Goal: Information Seeking & Learning: Understand process/instructions

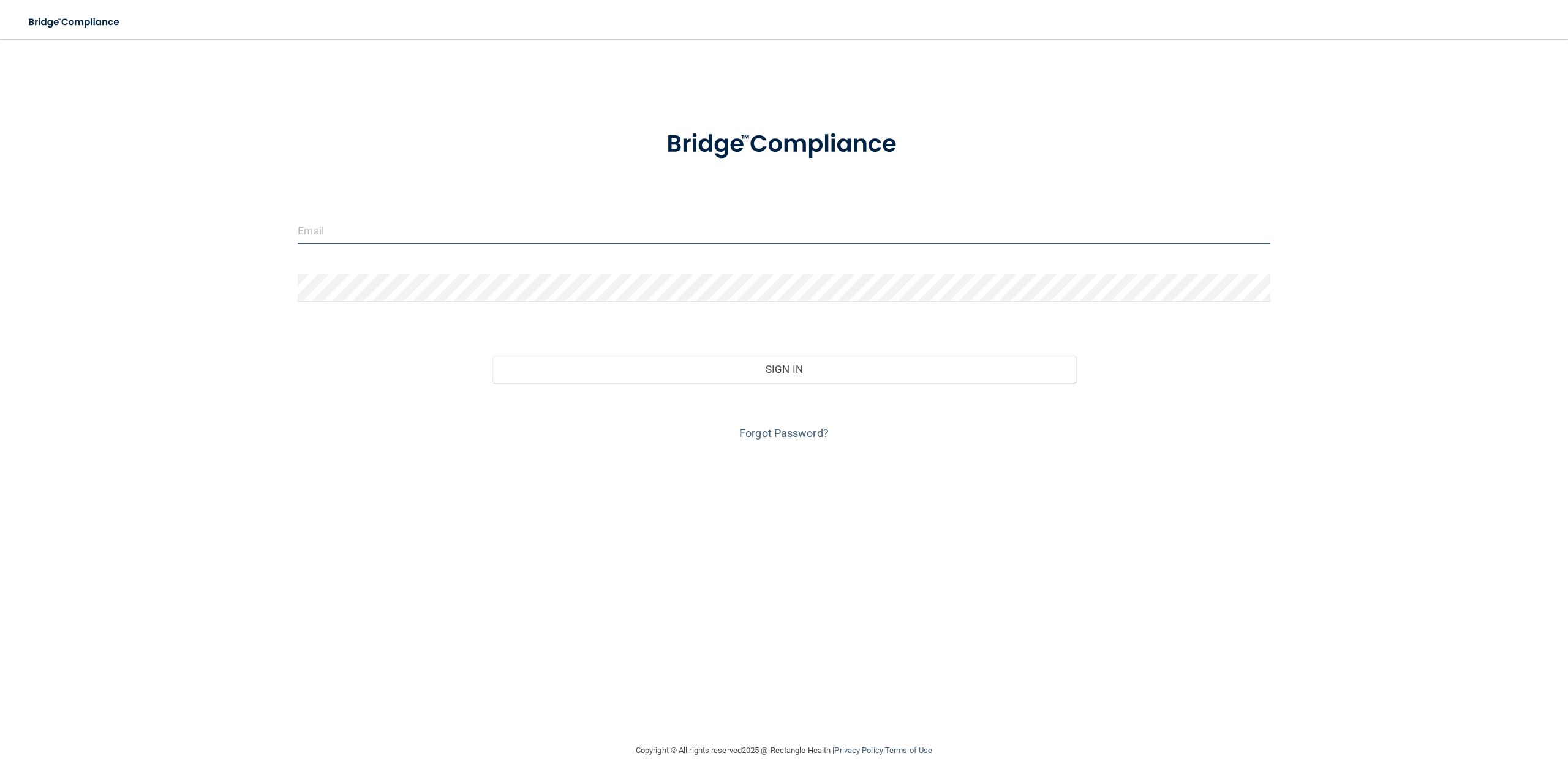
click at [330, 231] on input "email" at bounding box center [784, 230] width 972 height 28
type input "[EMAIL_ADDRESS][DOMAIN_NAME]"
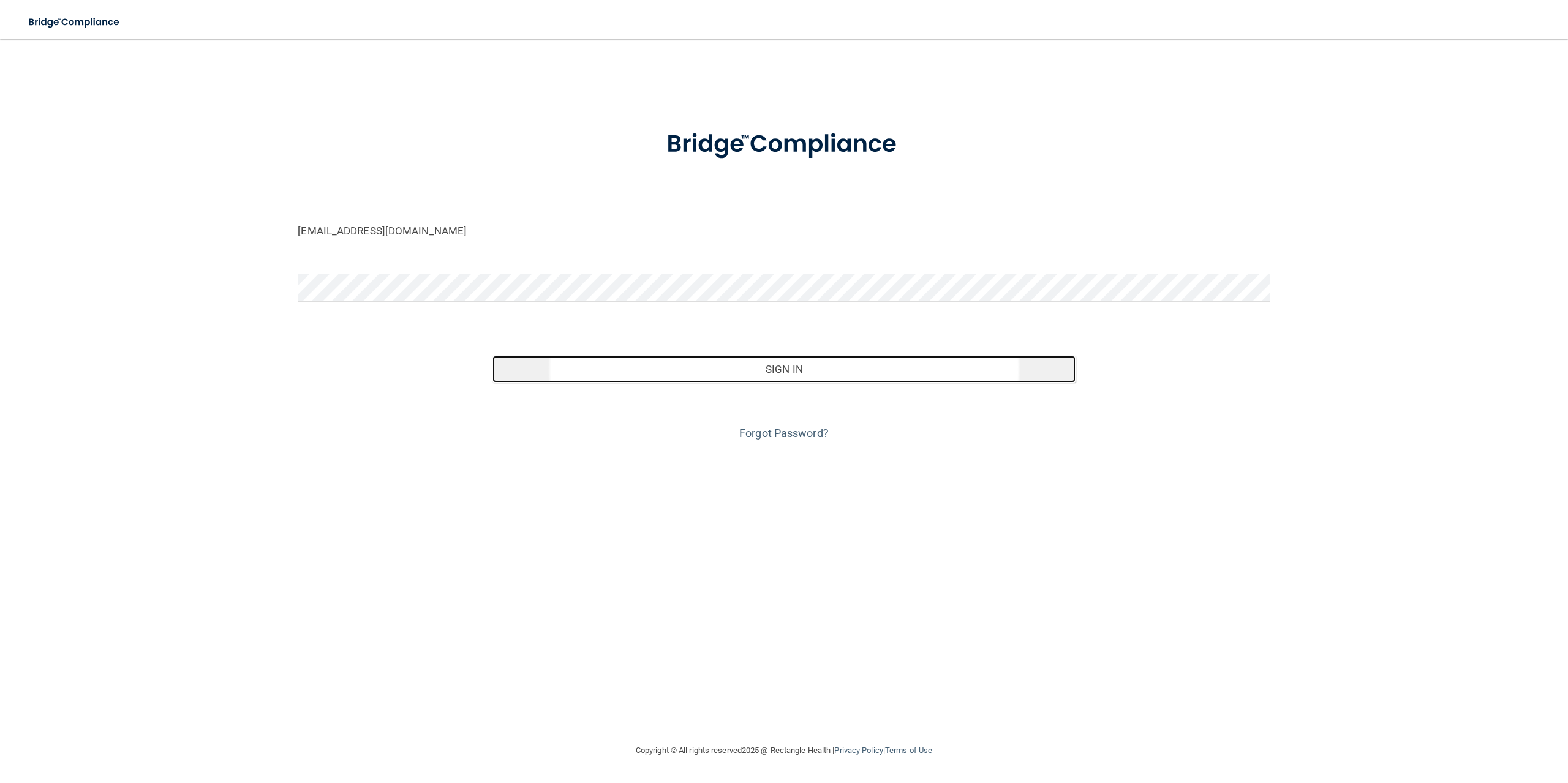
click at [872, 373] on button "Sign In" at bounding box center [783, 369] width 583 height 27
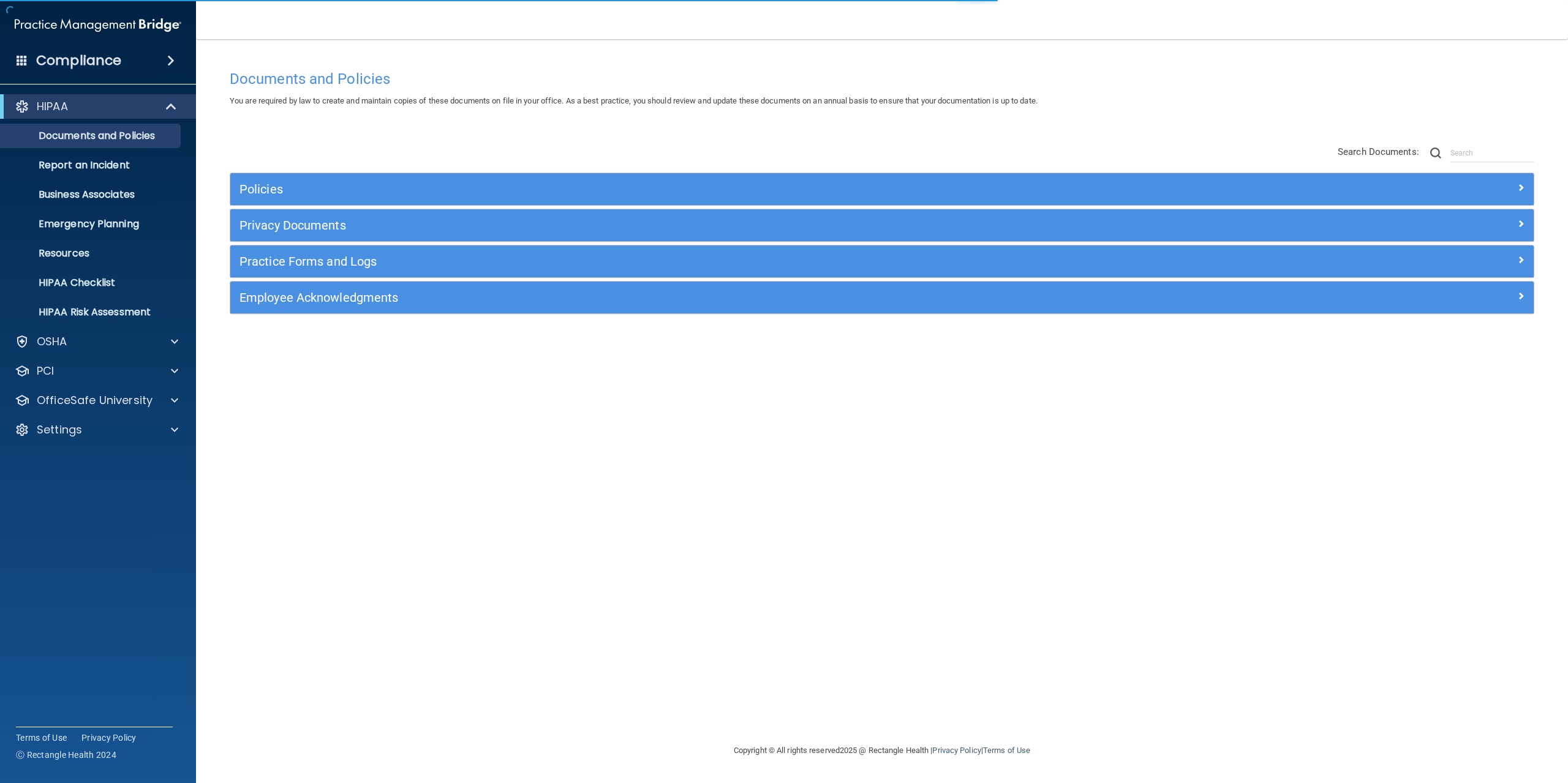
click at [82, 574] on accordion "HIPAA Documents and Policies Report an Incident Business Associates Emergency P…" at bounding box center [98, 357] width 197 height 536
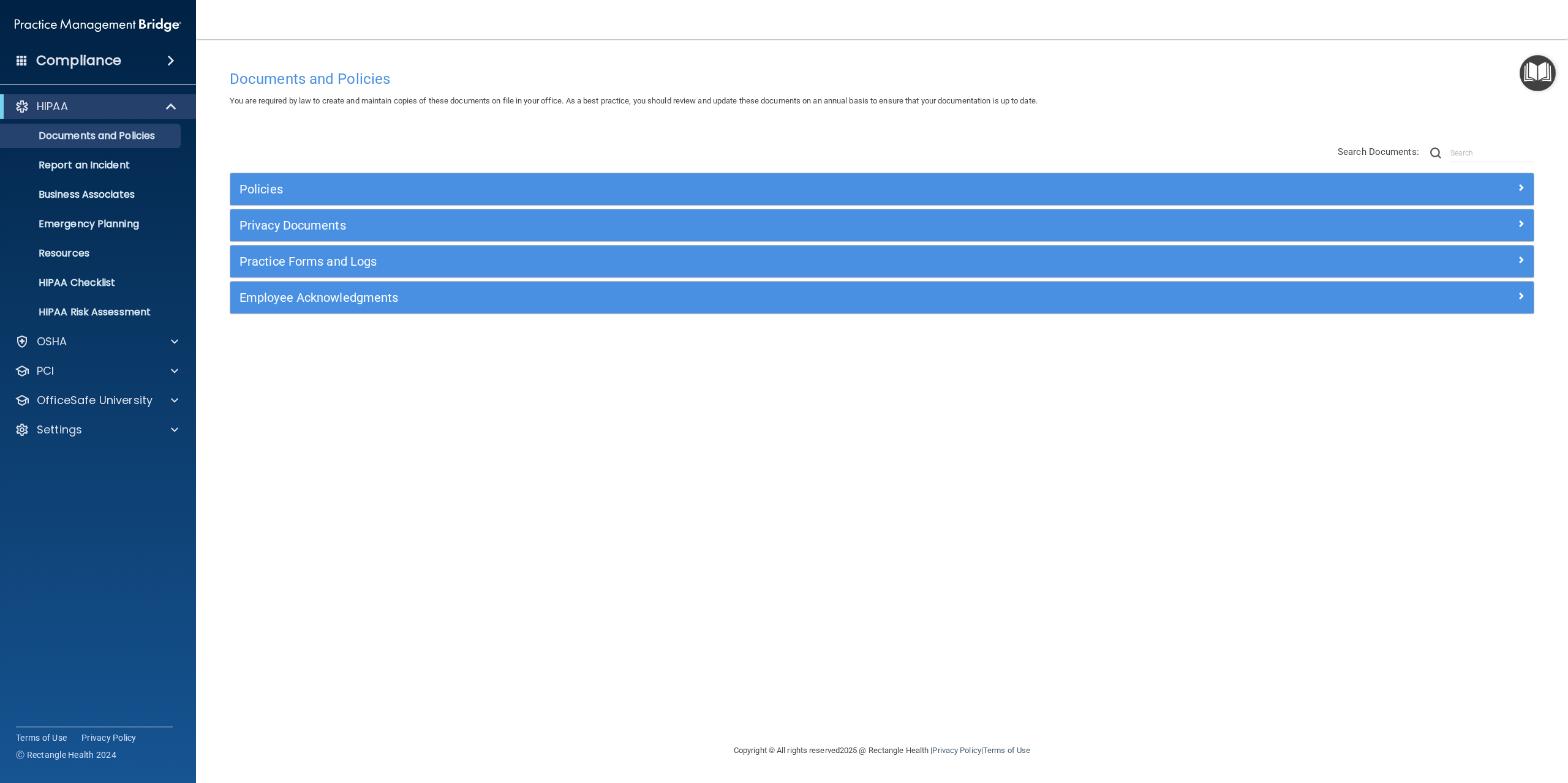
click at [146, 594] on accordion "HIPAA Documents and Policies Report an Incident Business Associates Emergency P…" at bounding box center [98, 357] width 197 height 536
click at [173, 429] on span at bounding box center [174, 430] width 7 height 14
click at [169, 613] on accordion "HIPAA Documents and Policies Report an Incident Business Associates Emergency P…" at bounding box center [98, 357] width 197 height 536
click at [144, 648] on div "Compliance HIPAA Documents and Policies Report an Incident Business Associates …" at bounding box center [98, 391] width 196 height 783
click at [134, 136] on p "Documents and Policies" at bounding box center [91, 136] width 167 height 13
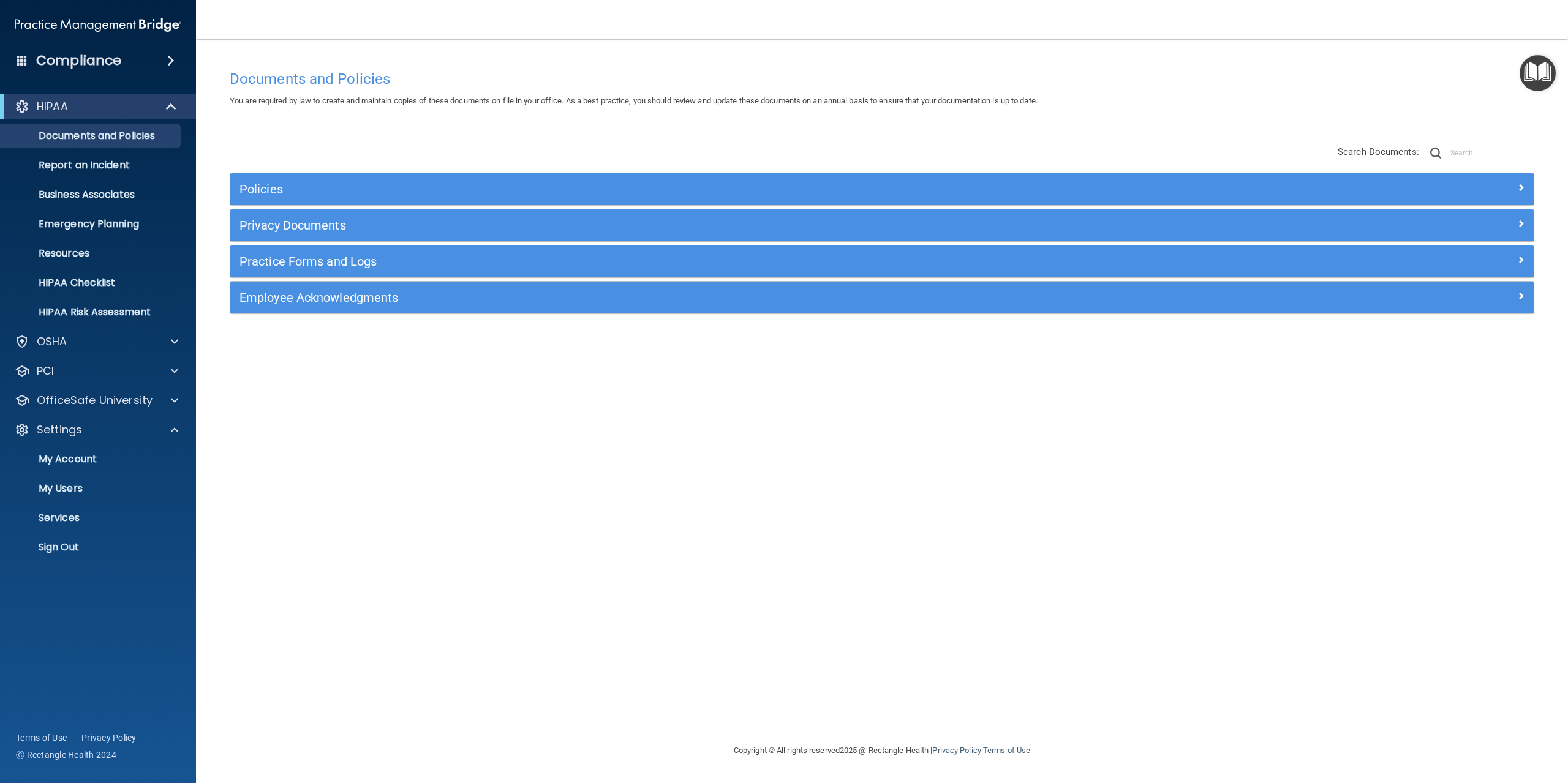
click at [389, 464] on div "Documents and Policies You are required by law to create and maintain copies of…" at bounding box center [882, 404] width 1322 height 680
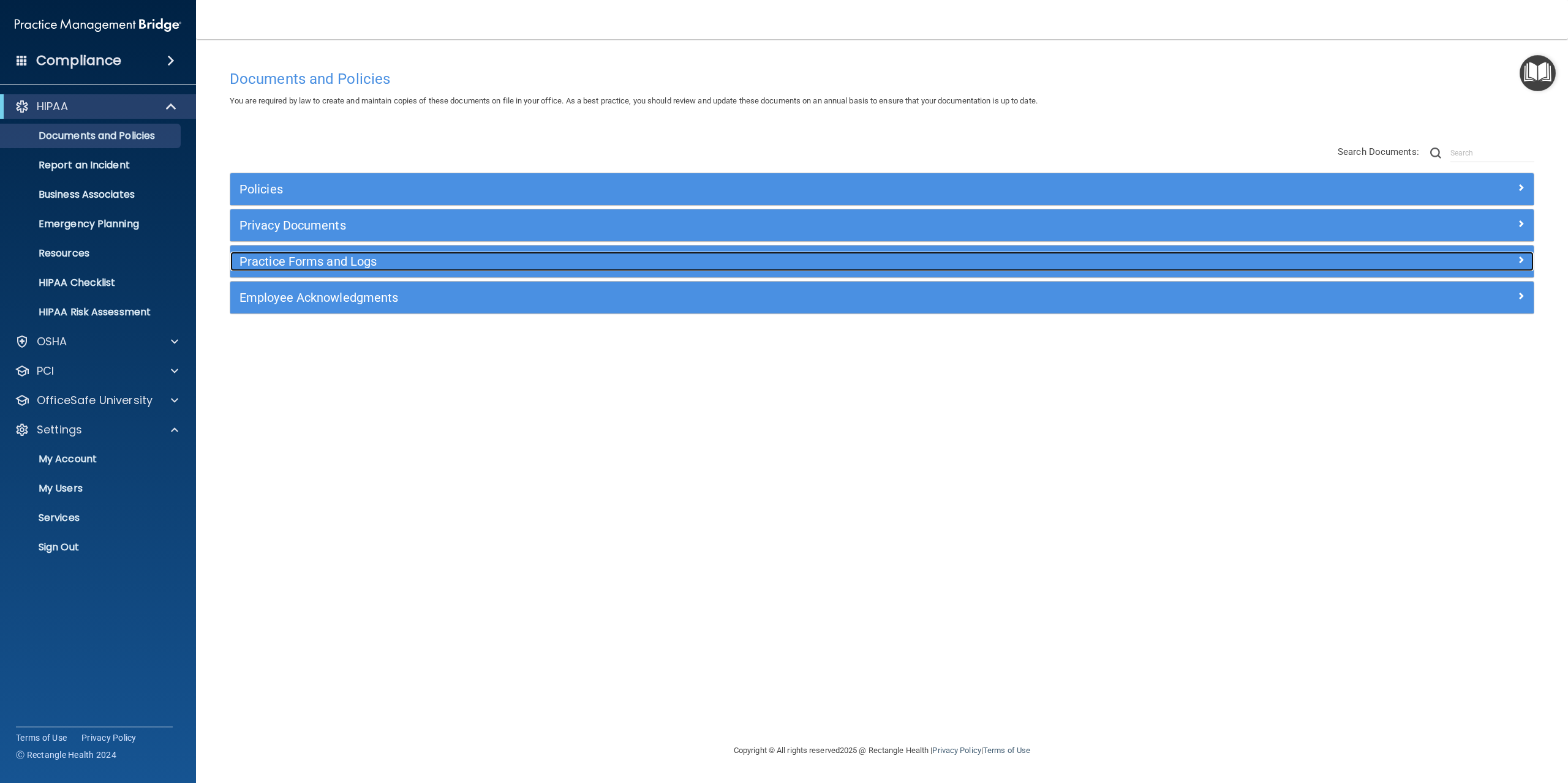
click at [323, 269] on div "Practice Forms and Logs" at bounding box center [719, 262] width 977 height 20
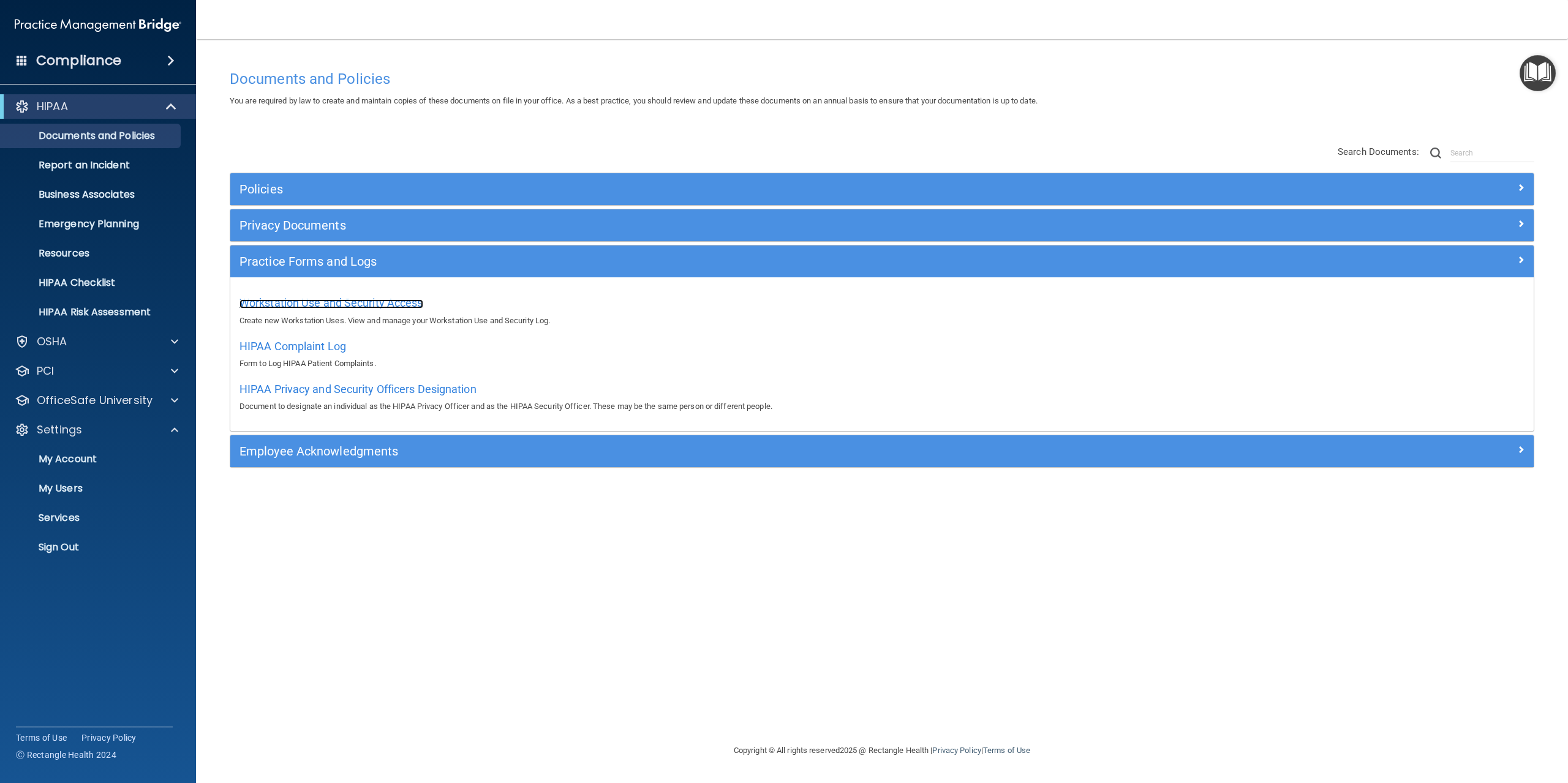
click at [334, 309] on span "Workstation Use and Security Access" at bounding box center [331, 303] width 183 height 13
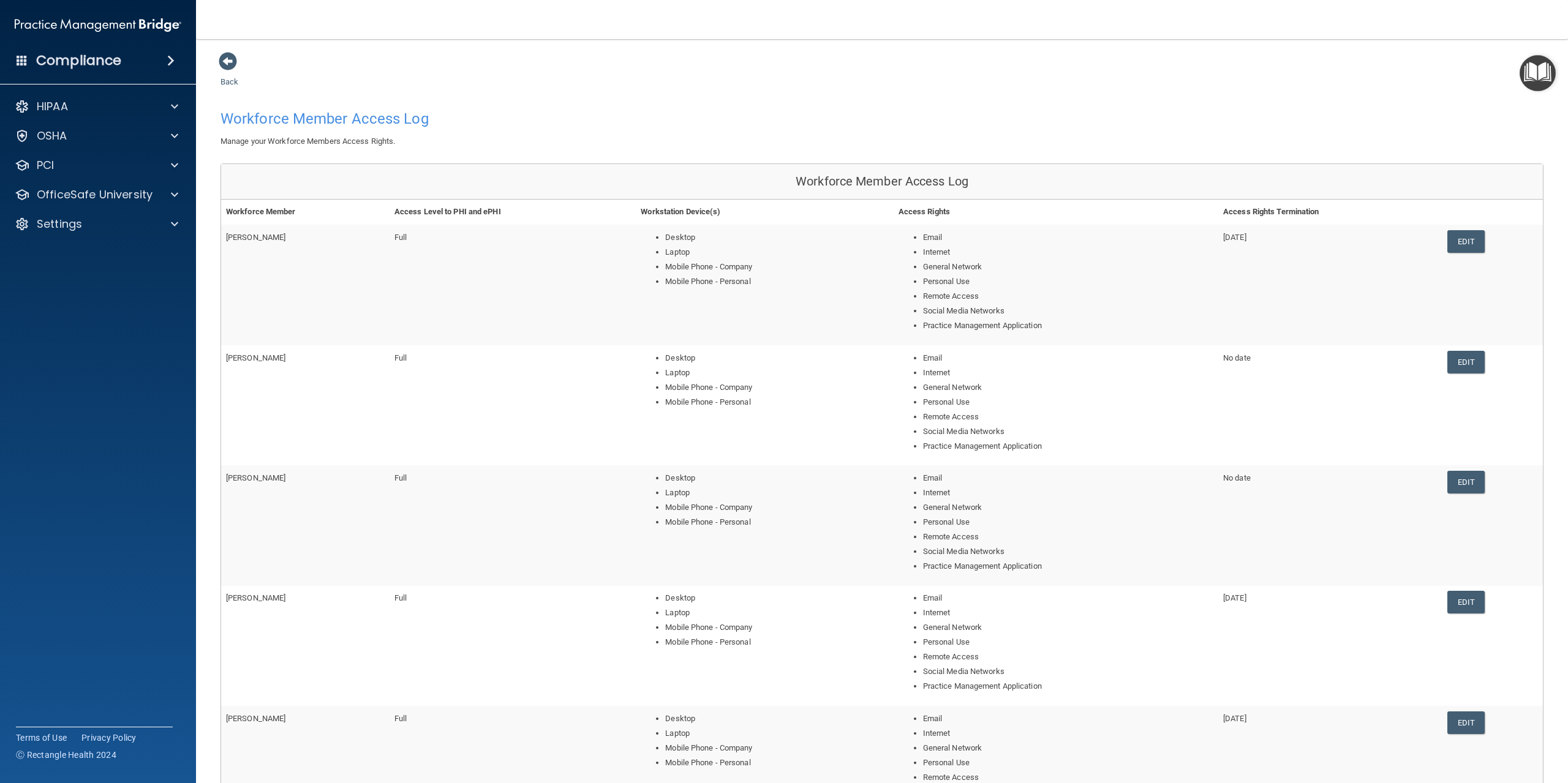
scroll to position [223, 0]
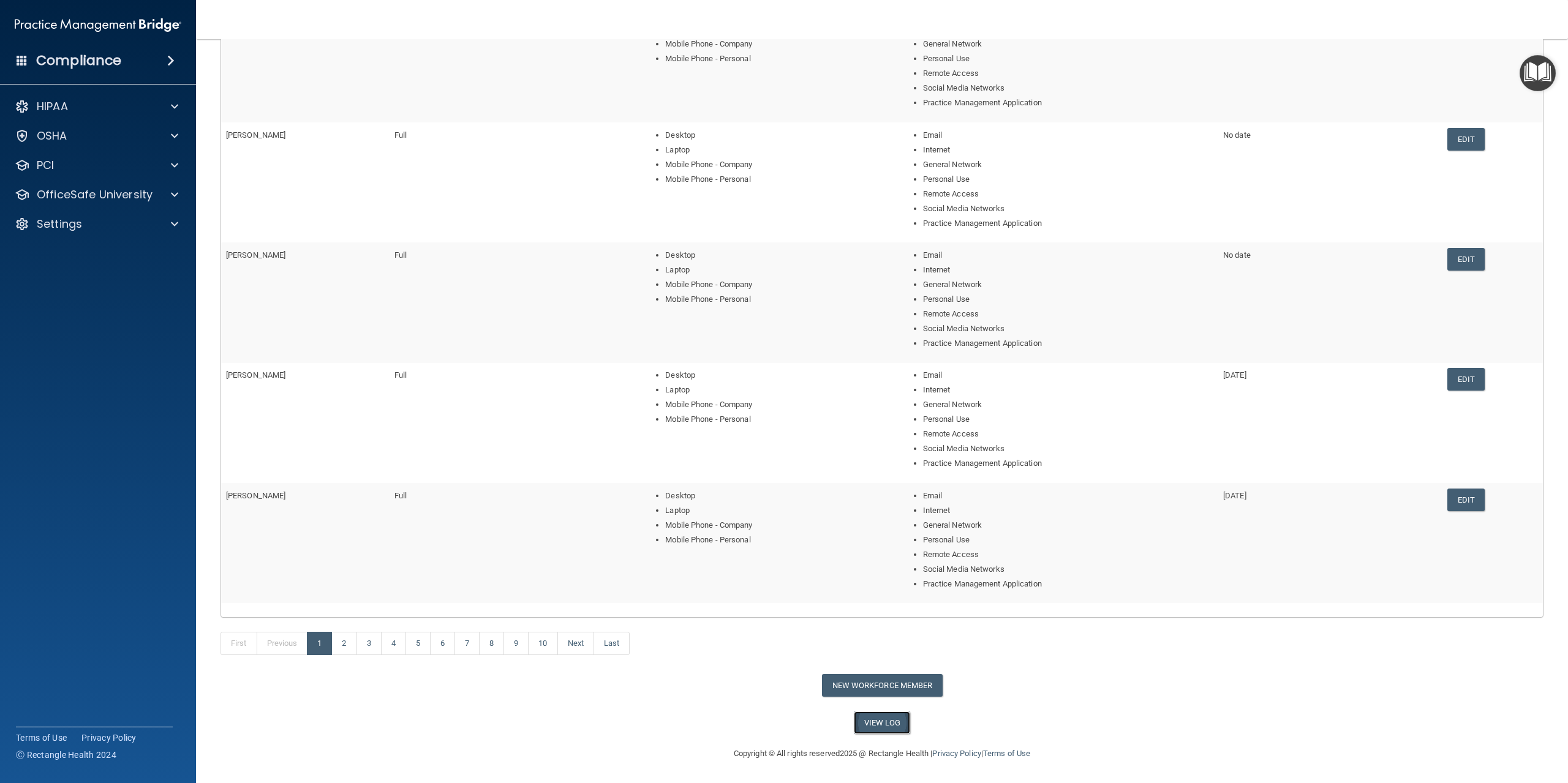
click at [873, 725] on link "View Log" at bounding box center [882, 722] width 57 height 23
click at [132, 396] on accordion "HIPAA Documents and Policies Report an Incident Business Associates Emergency P…" at bounding box center [98, 357] width 197 height 536
click at [70, 231] on div "Settings" at bounding box center [98, 224] width 197 height 24
click at [77, 229] on p "Settings" at bounding box center [60, 224] width 45 height 14
click at [77, 281] on p "My Users" at bounding box center [91, 283] width 167 height 13
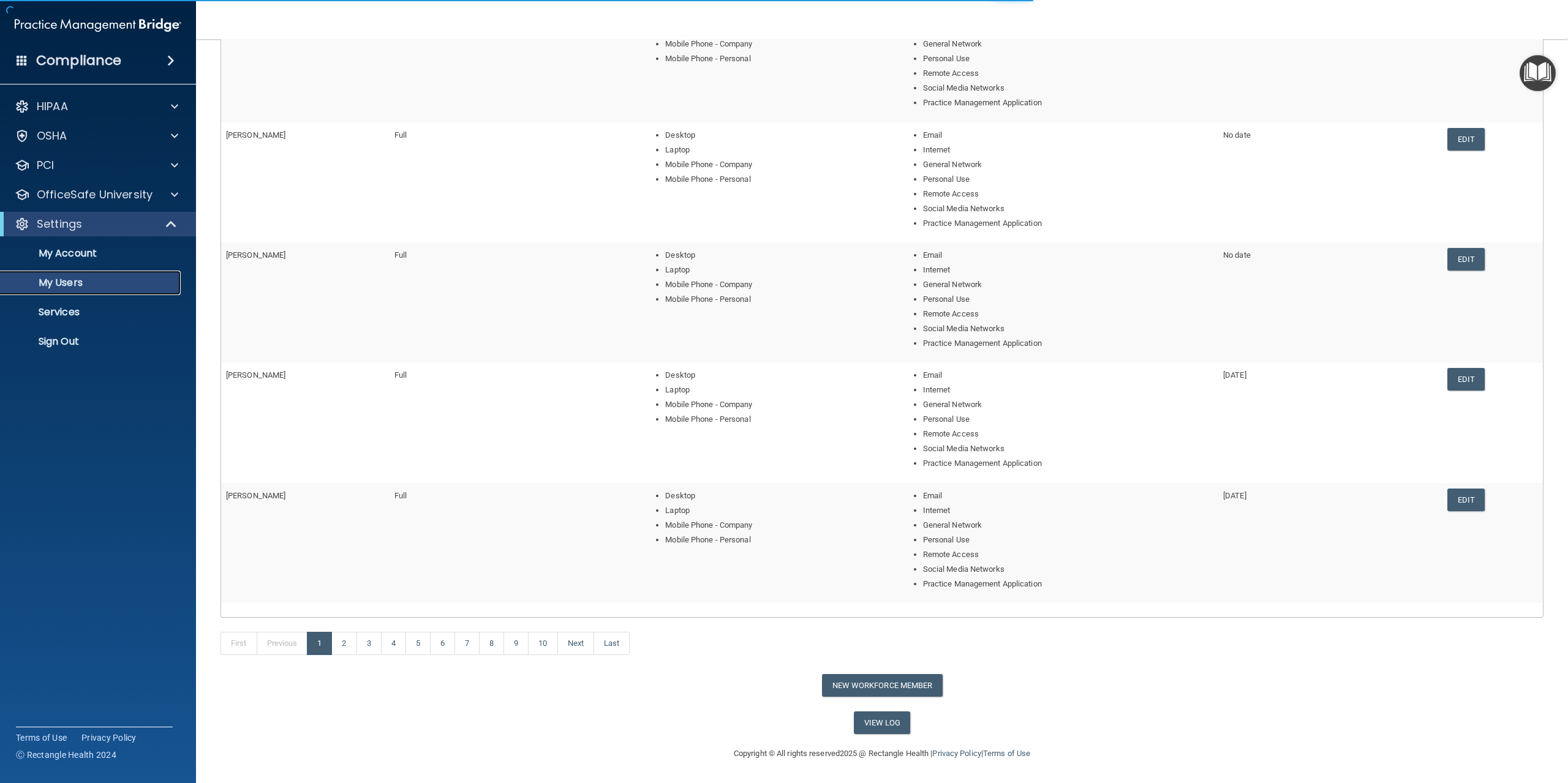
scroll to position [230, 0]
select select "20"
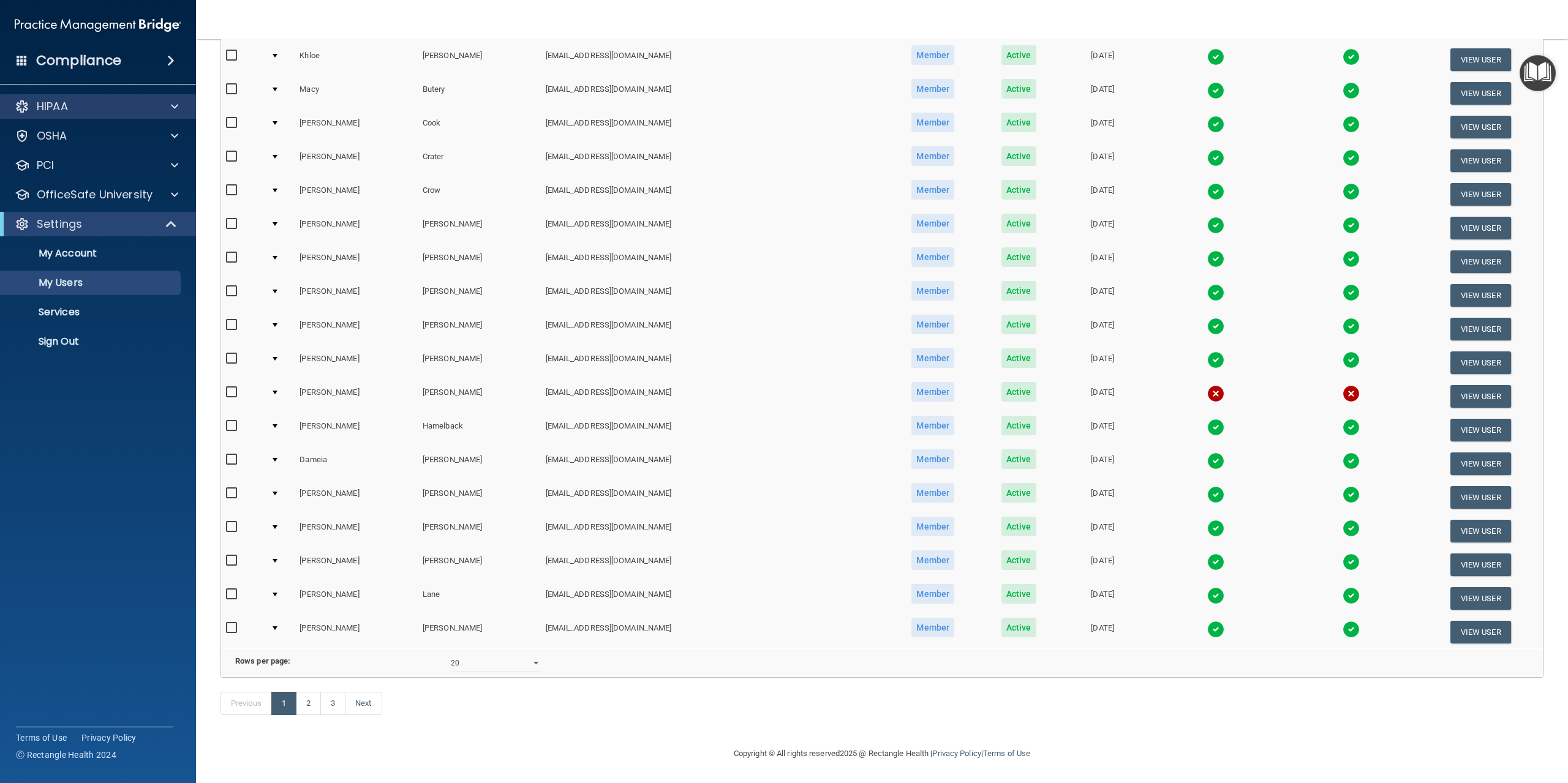
click at [70, 97] on div "HIPAA" at bounding box center [98, 106] width 197 height 24
click at [176, 104] on span at bounding box center [174, 107] width 7 height 14
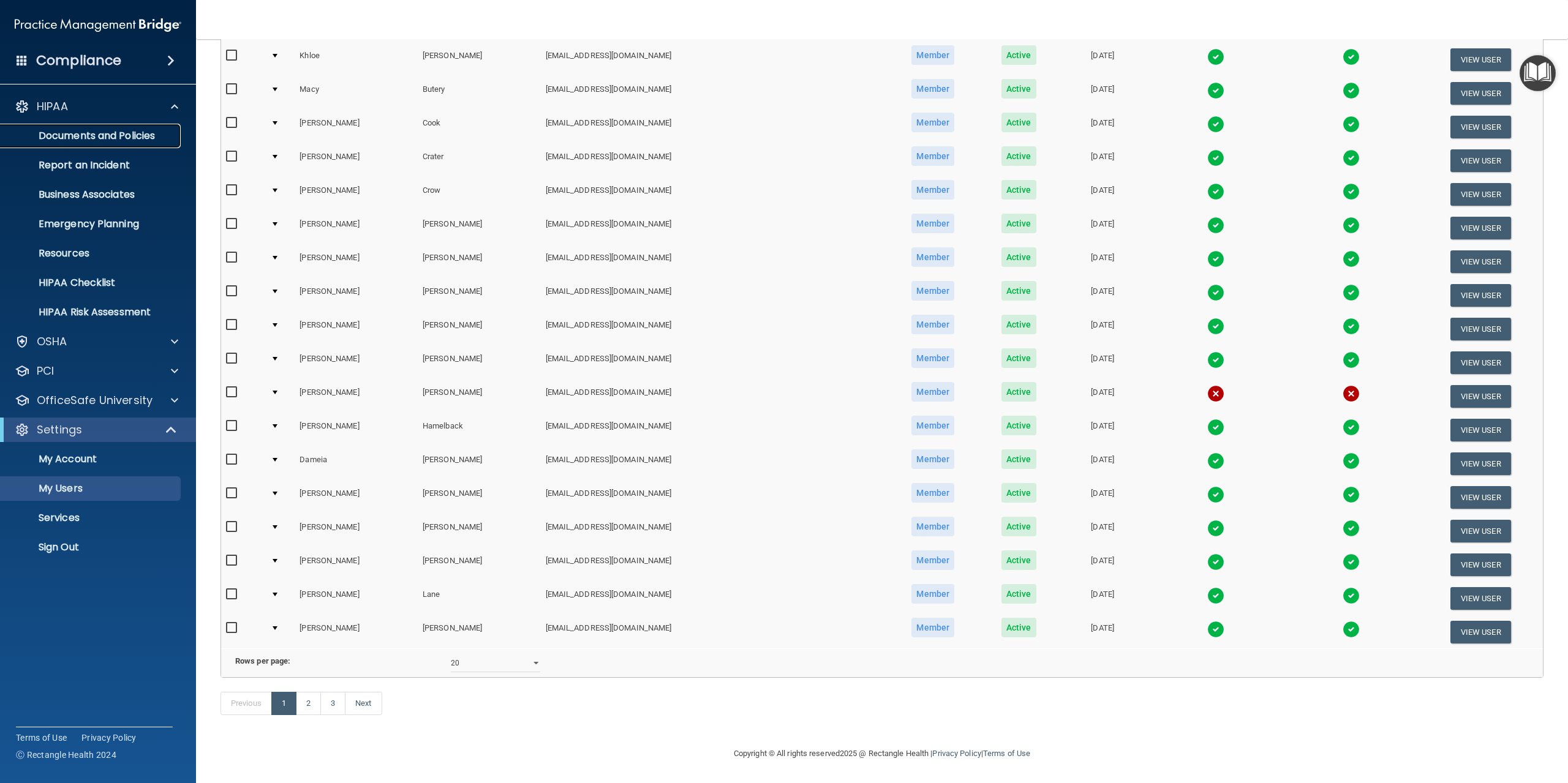
click at [140, 141] on p "Documents and Policies" at bounding box center [91, 136] width 167 height 13
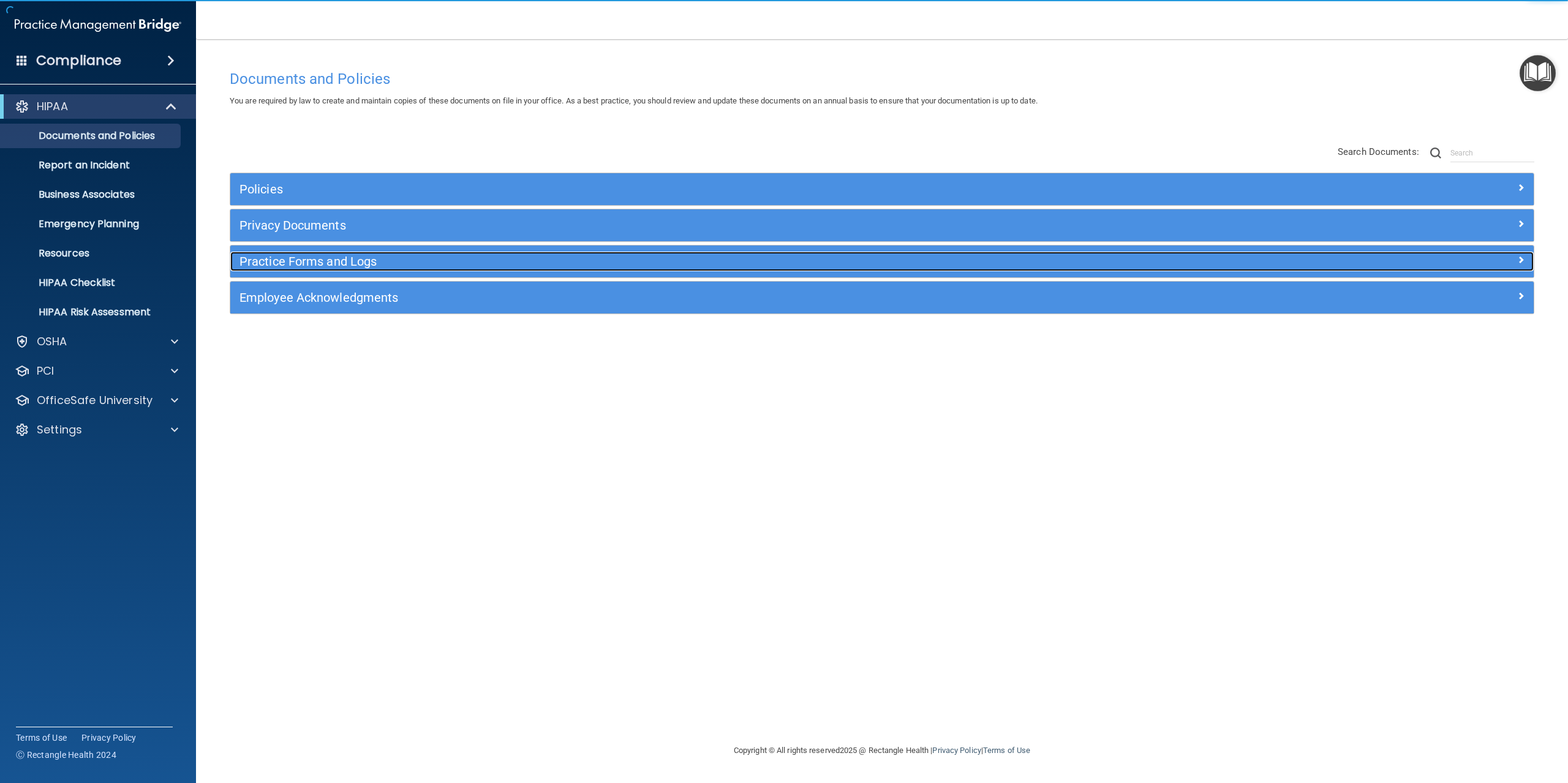
click at [361, 270] on div "Practice Forms and Logs" at bounding box center [719, 262] width 977 height 20
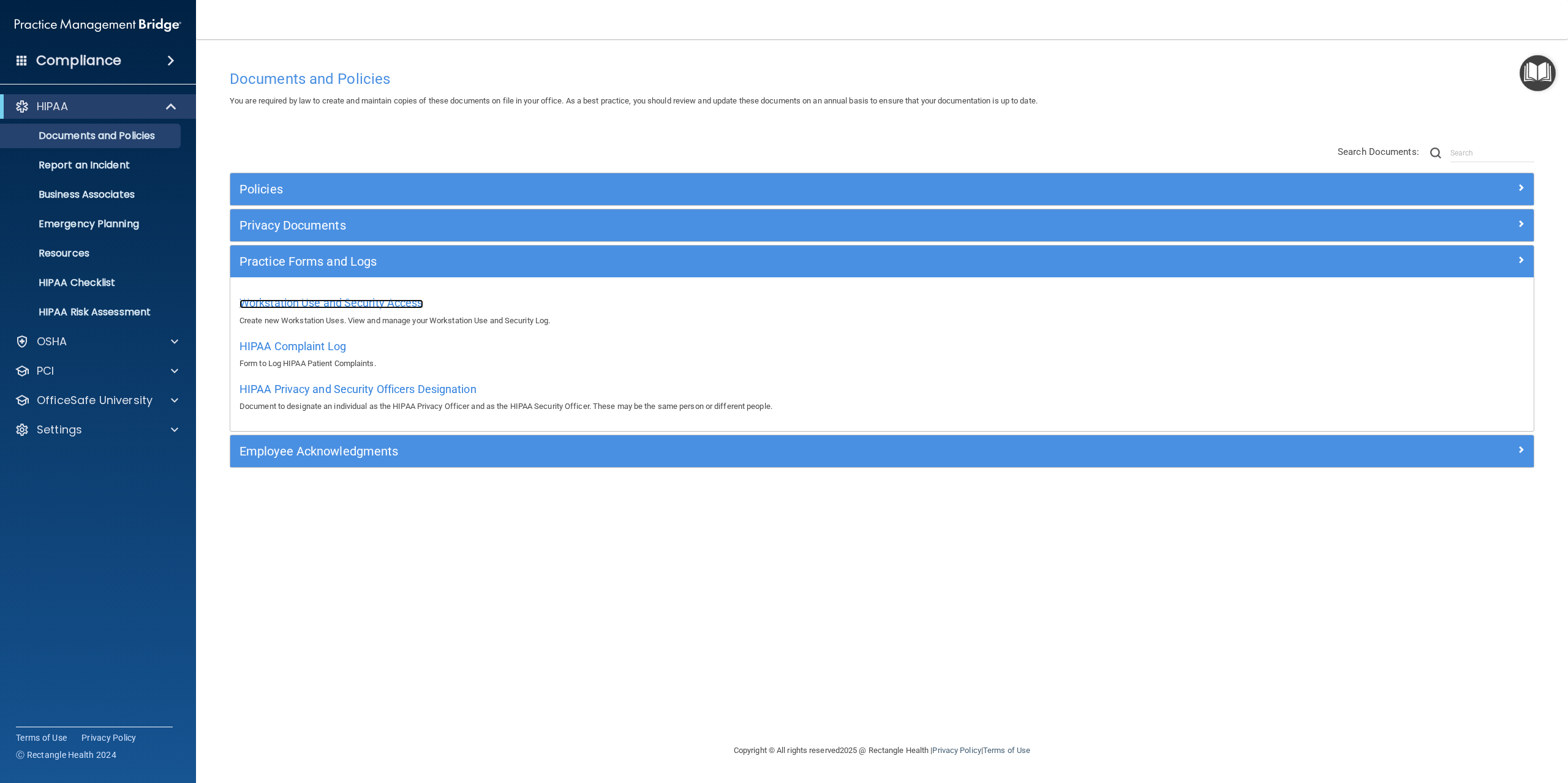
click at [362, 303] on span "Workstation Use and Security Access" at bounding box center [331, 303] width 183 height 13
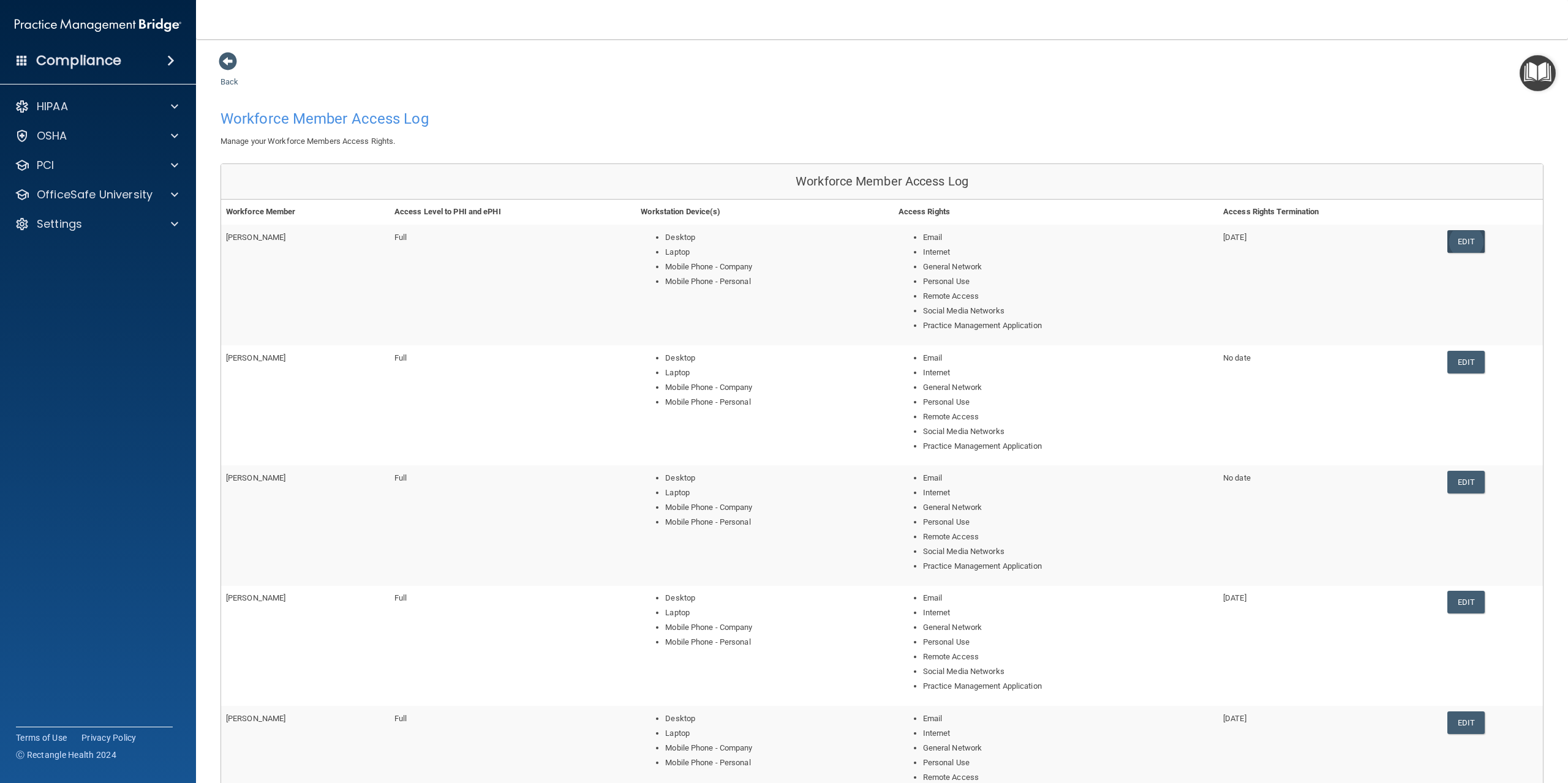
click at [1456, 242] on link "Edit" at bounding box center [1465, 241] width 37 height 23
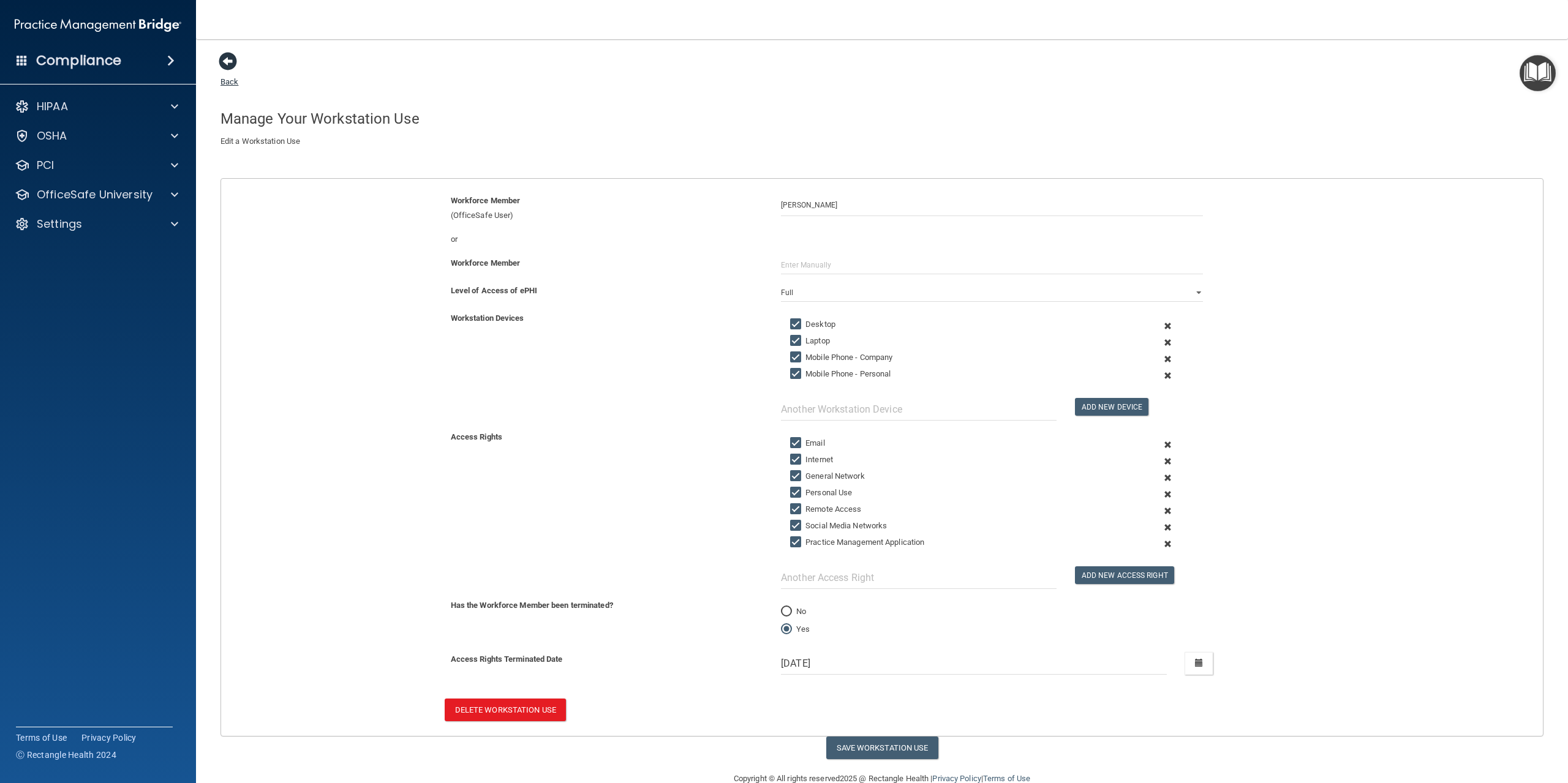
click at [233, 65] on span at bounding box center [228, 61] width 18 height 18
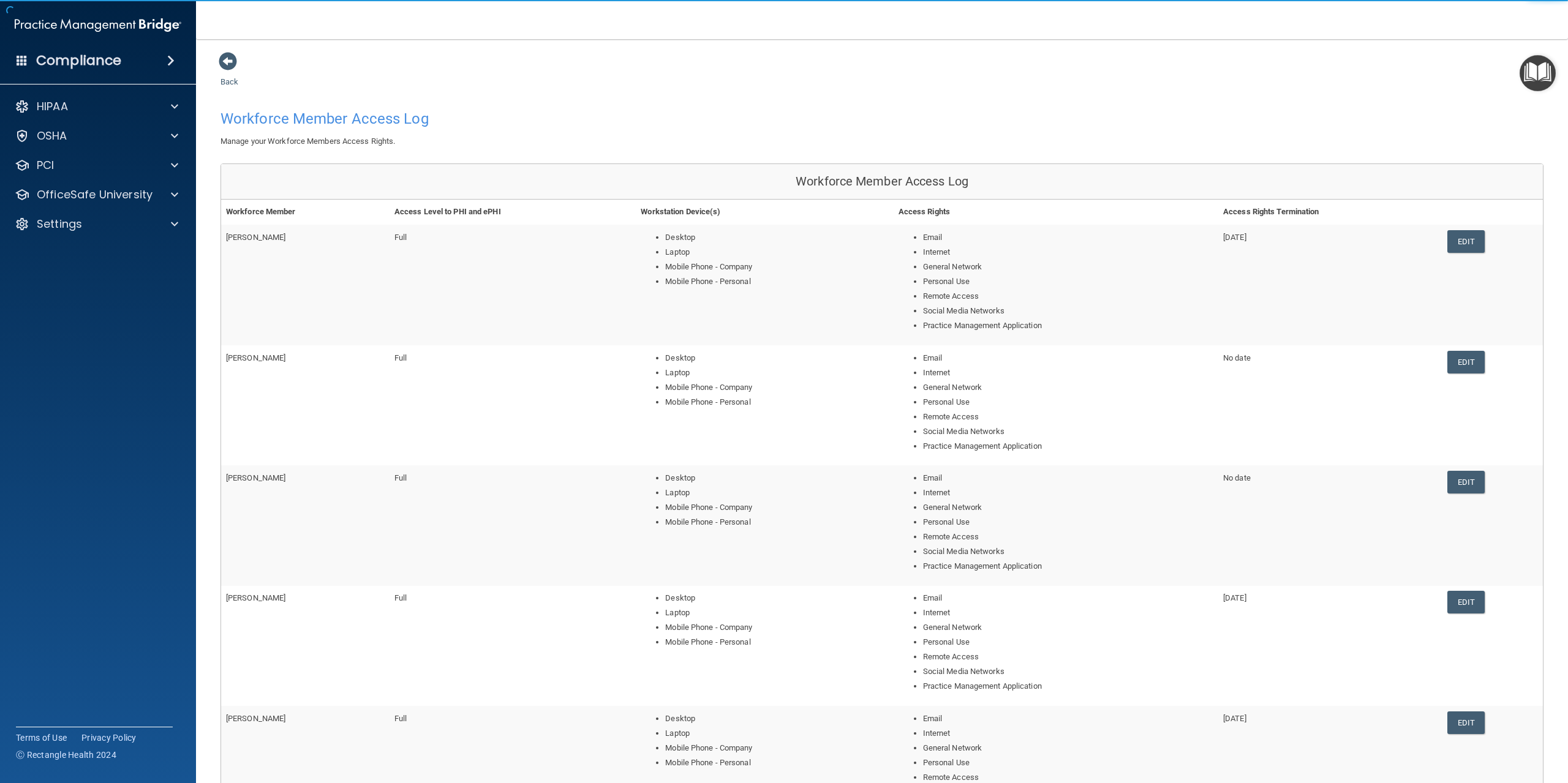
click at [331, 326] on td "[PERSON_NAME]" at bounding box center [305, 285] width 168 height 121
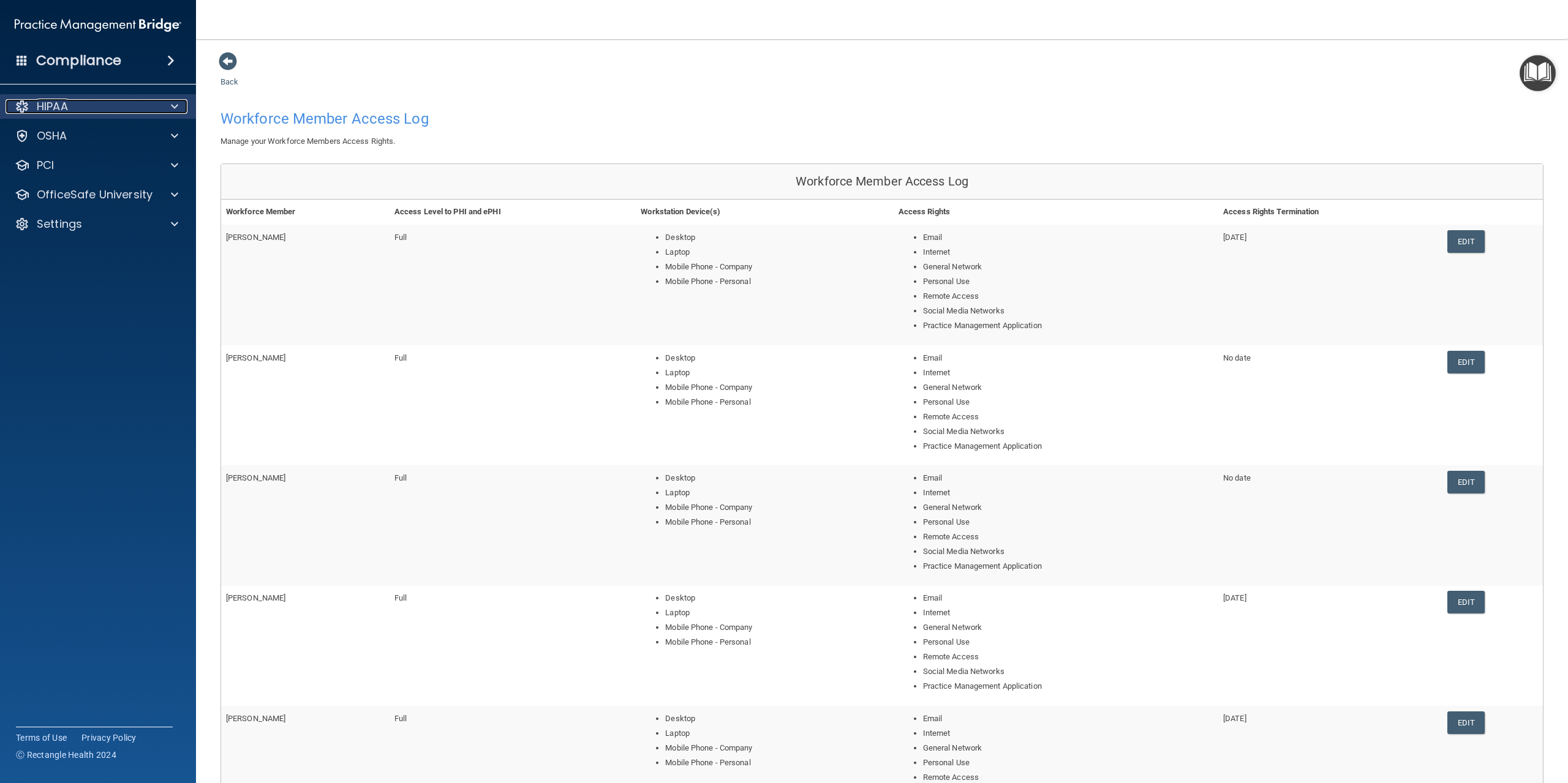
click at [79, 106] on div "HIPAA" at bounding box center [81, 107] width 152 height 14
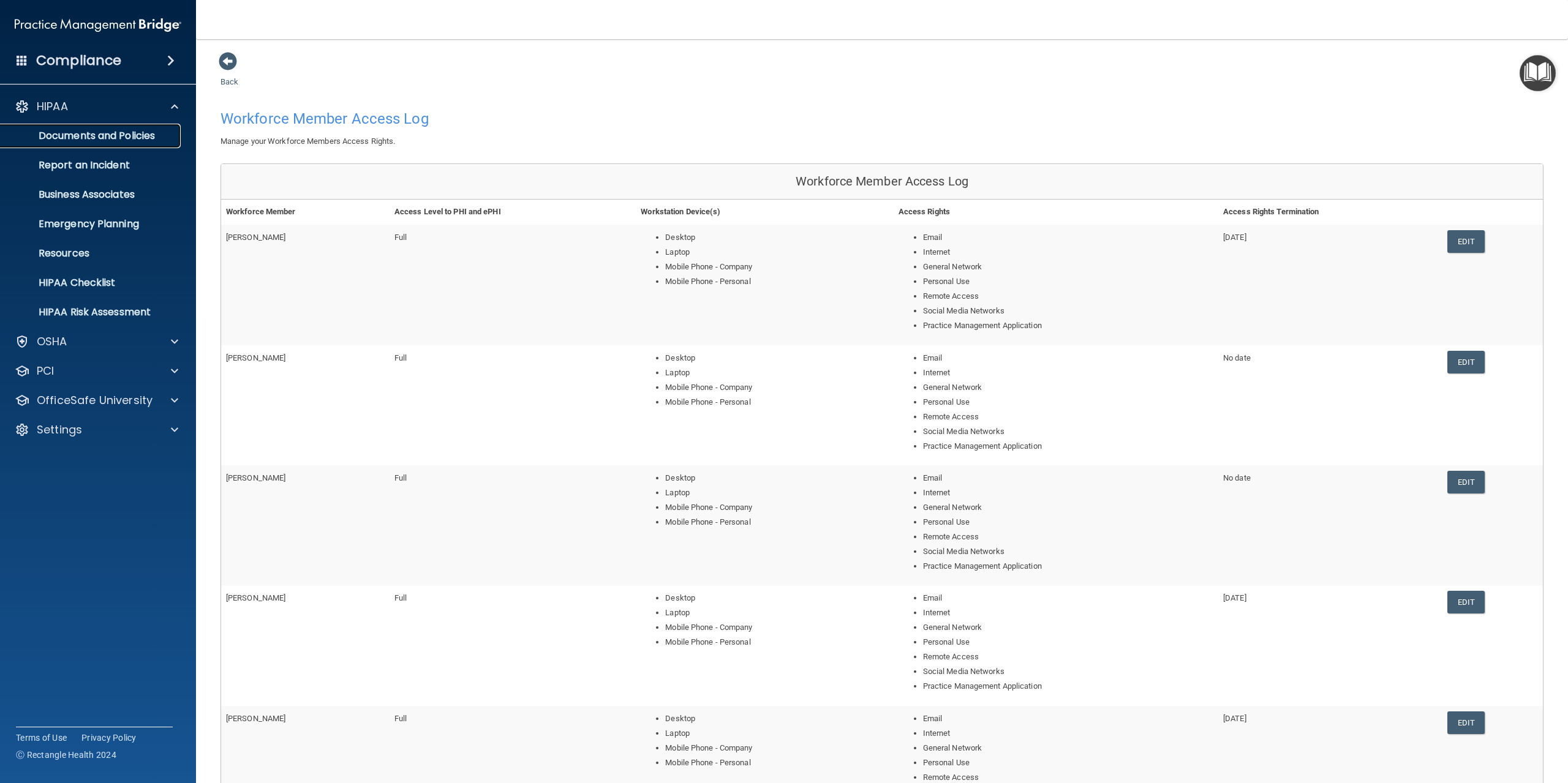
click at [100, 140] on p "Documents and Policies" at bounding box center [91, 136] width 167 height 13
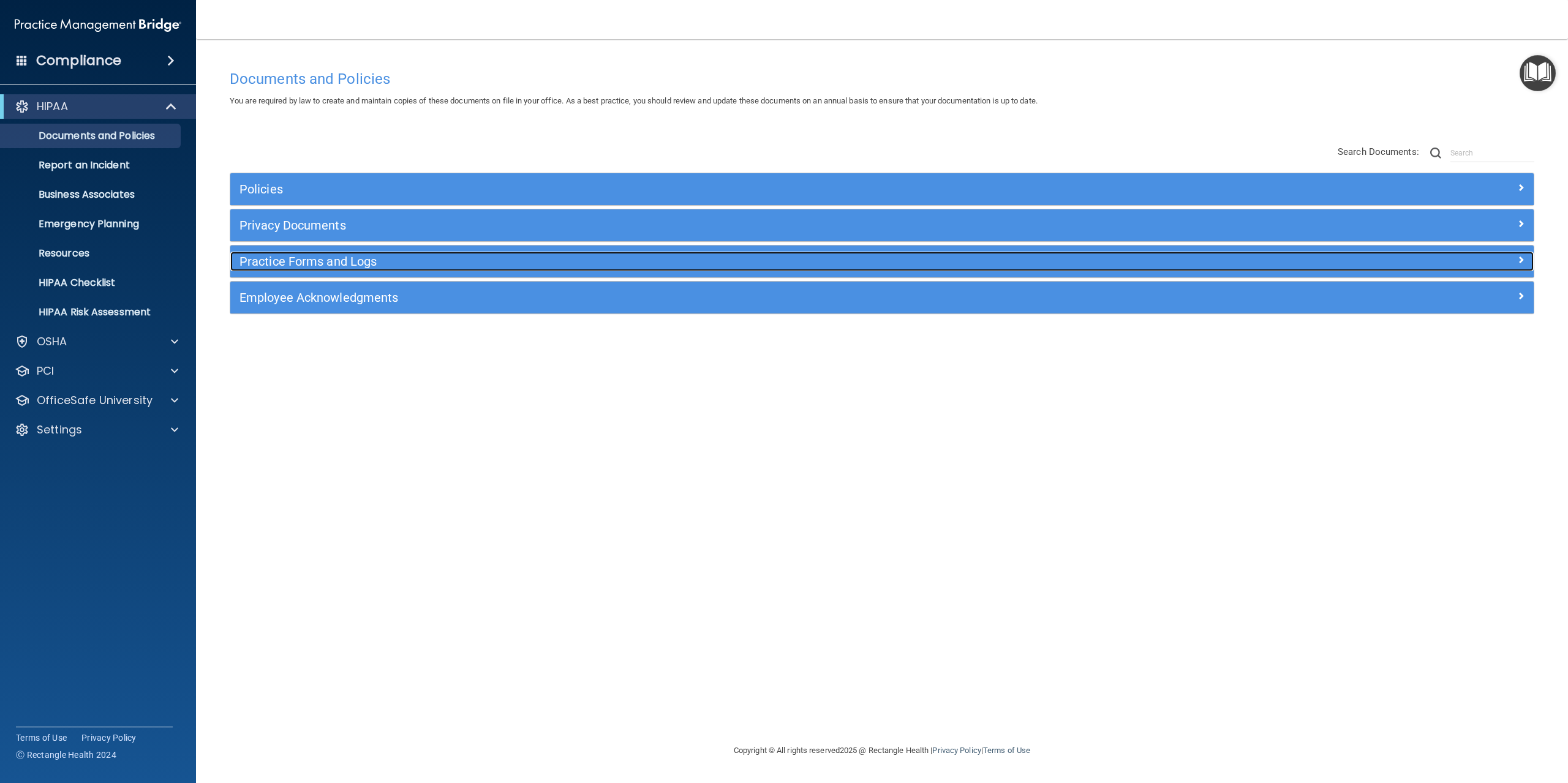
click at [363, 265] on h5 "Practice Forms and Logs" at bounding box center [719, 261] width 959 height 14
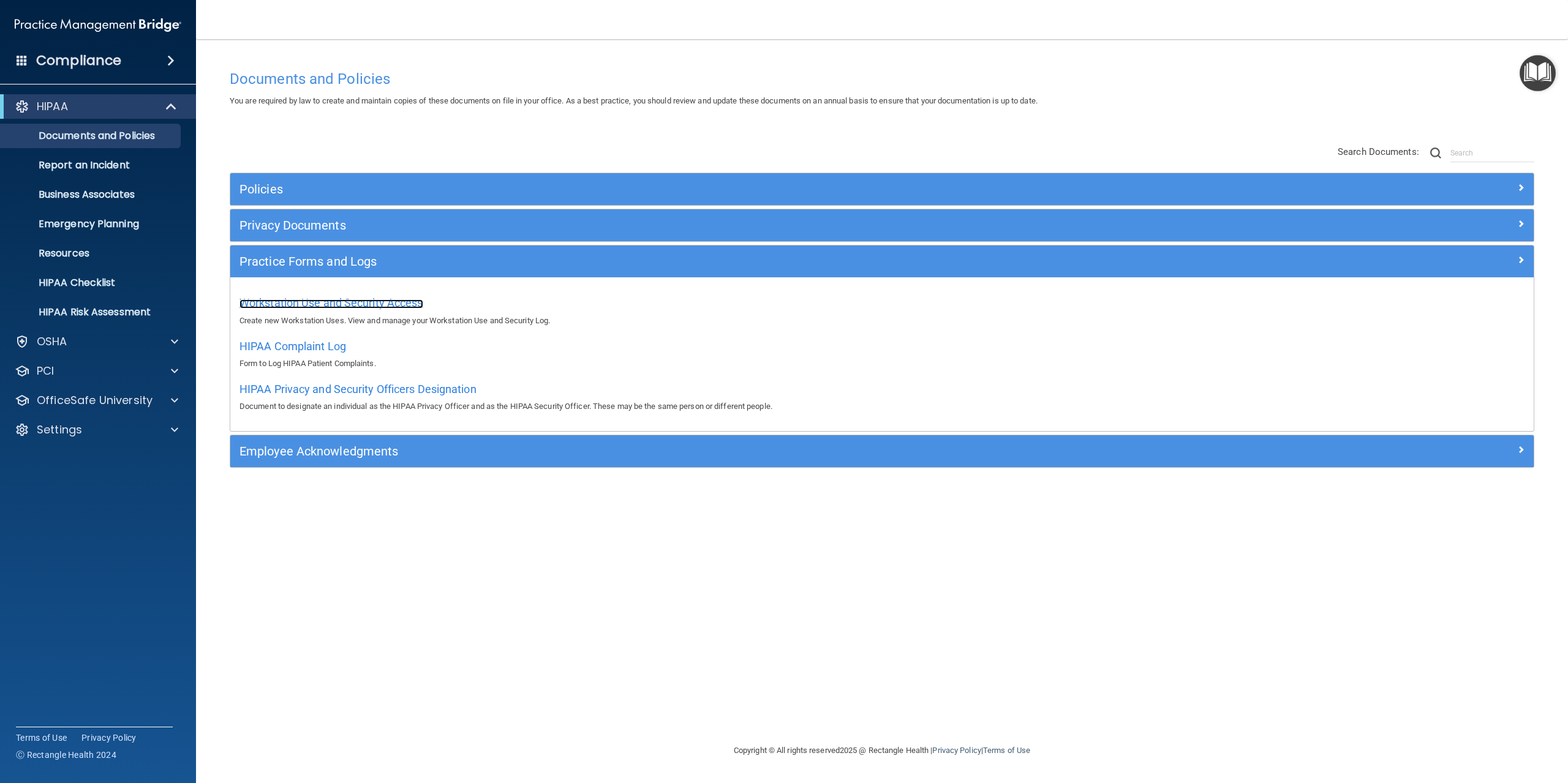
click at [376, 307] on span "Workstation Use and Security Access" at bounding box center [331, 303] width 183 height 13
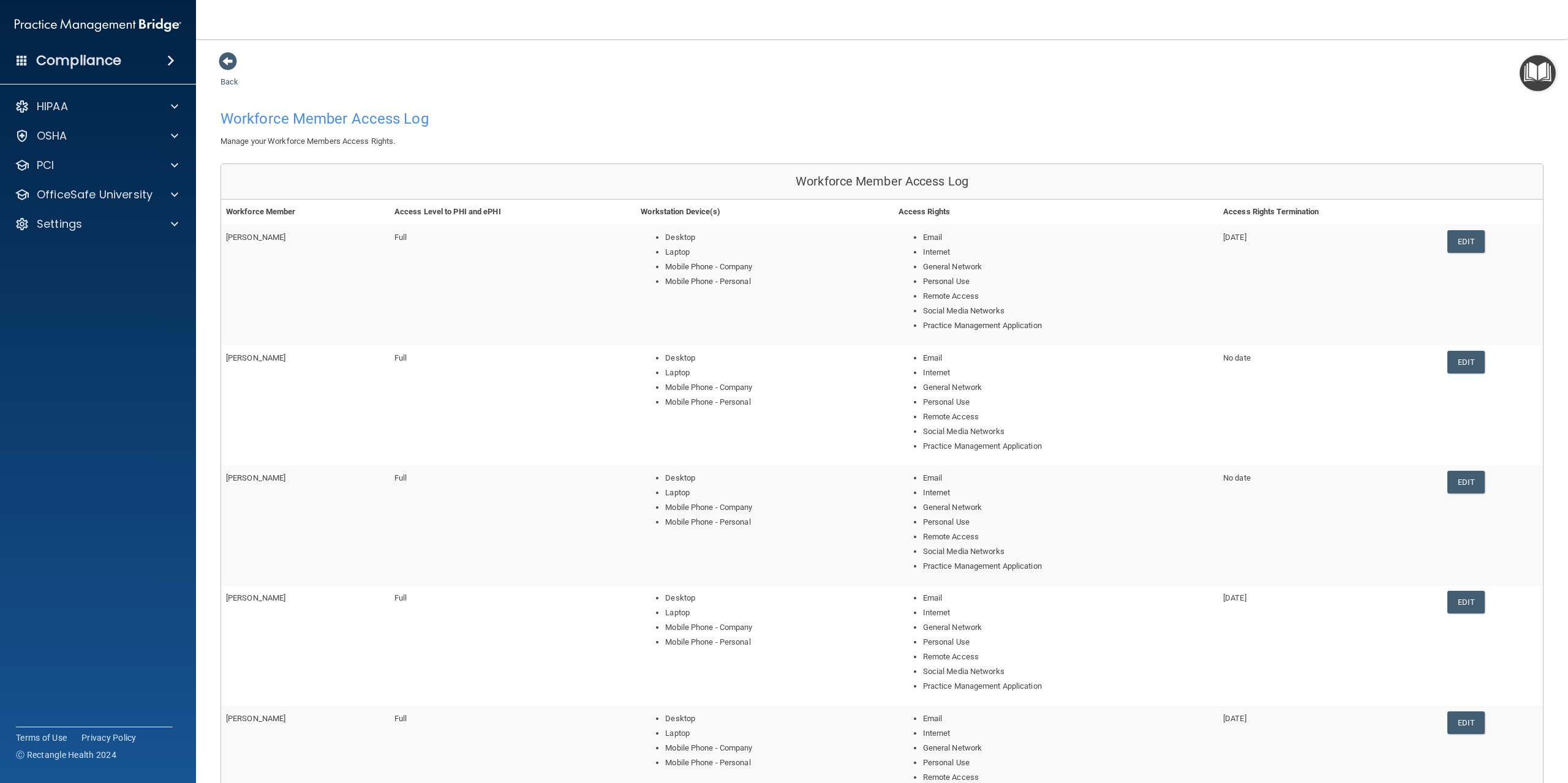
click at [157, 436] on accordion "HIPAA Documents and Policies Report an Incident Business Associates Emergency P…" at bounding box center [98, 357] width 197 height 536
click at [1282, 88] on div "Back Workforce Member Access Log Manage your Workforce Members Access Rights. W…" at bounding box center [882, 504] width 1322 height 906
